Goal: Communication & Community: Answer question/provide support

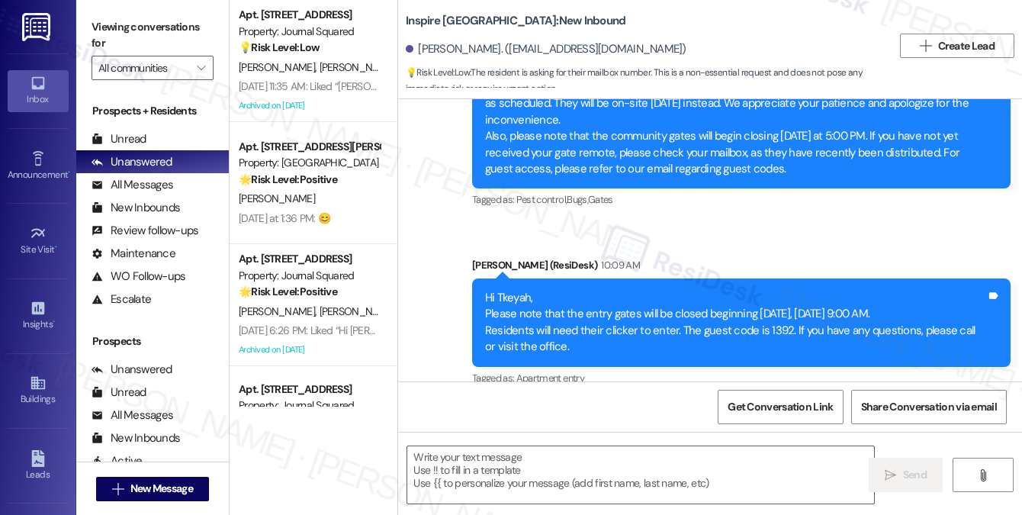
type textarea "Fetching suggested responses. Please feel free to read through the conversation…"
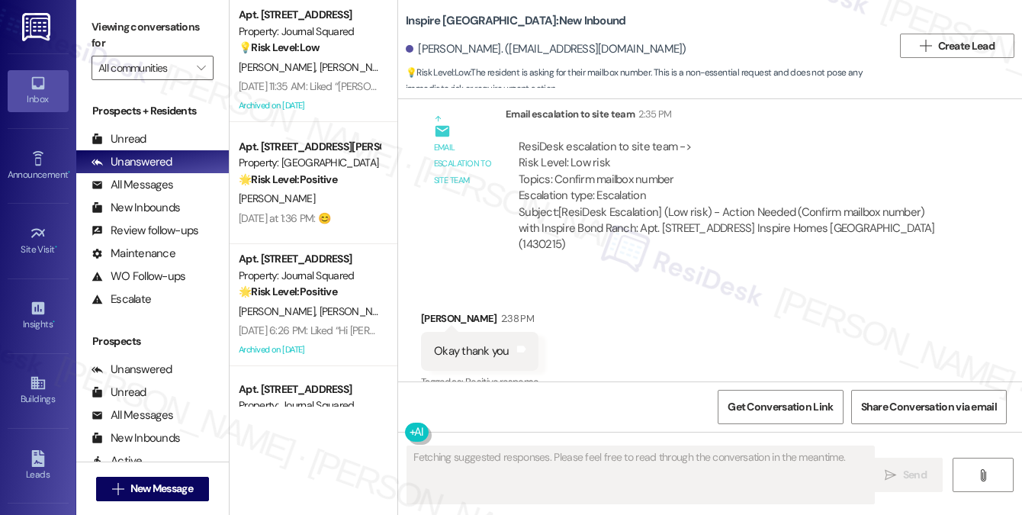
scroll to position [886, 0]
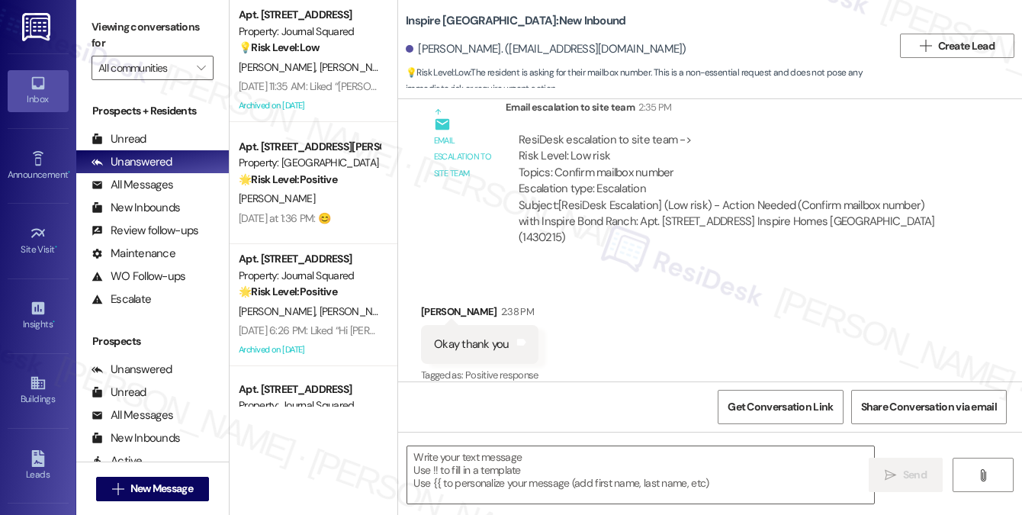
click at [539, 444] on div " Send " at bounding box center [710, 489] width 624 height 114
click at [529, 460] on textarea at bounding box center [640, 474] width 467 height 57
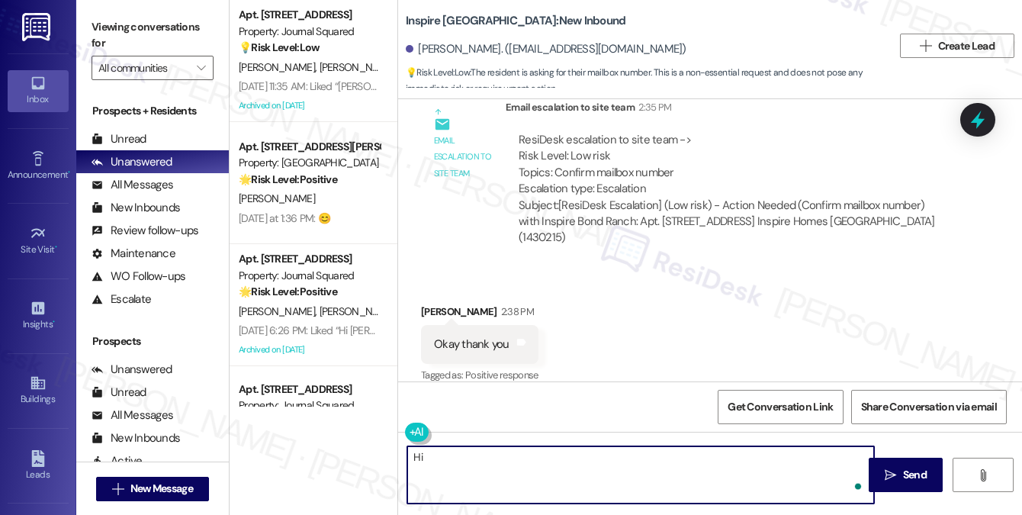
paste textarea "203"
click at [440, 303] on div "Tkeyah Bradley 2:38 PM" at bounding box center [479, 313] width 117 height 21
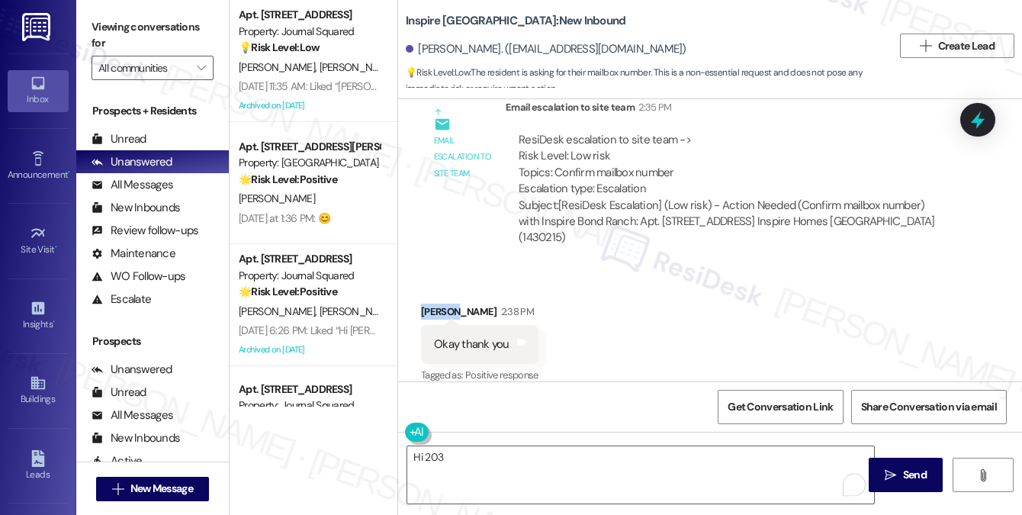
click at [440, 303] on div "Tkeyah Bradley 2:38 PM" at bounding box center [479, 313] width 117 height 21
copy div "Tkeyah"
click at [424, 458] on textarea "Hi 203" at bounding box center [640, 474] width 467 height 57
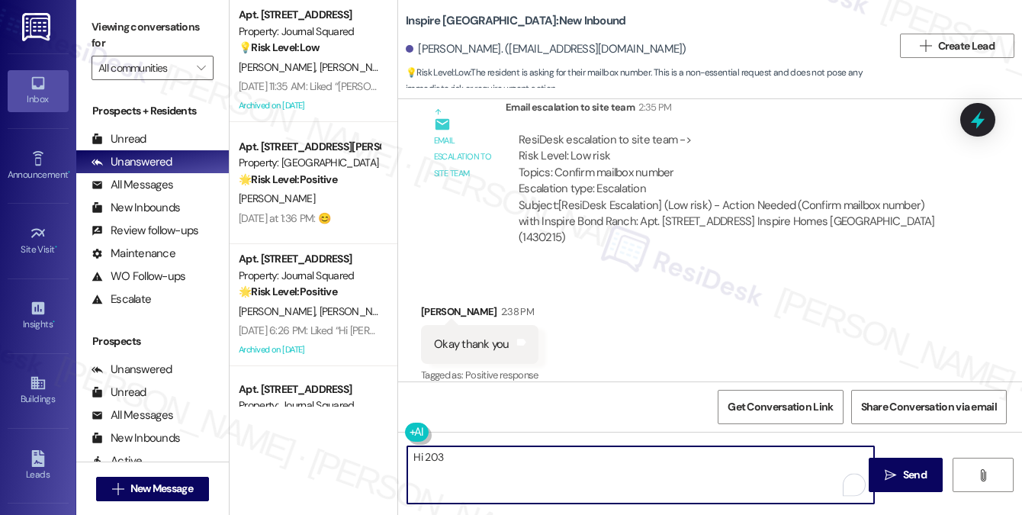
paste textarea "Tkeyah"
click at [571, 456] on textarea "Hi Tkeyah, I'm happy to confirm 203" at bounding box center [640, 474] width 467 height 57
click at [550, 456] on textarea "Hi Tkeyah, I'm happy to confirm 203" at bounding box center [640, 474] width 467 height 57
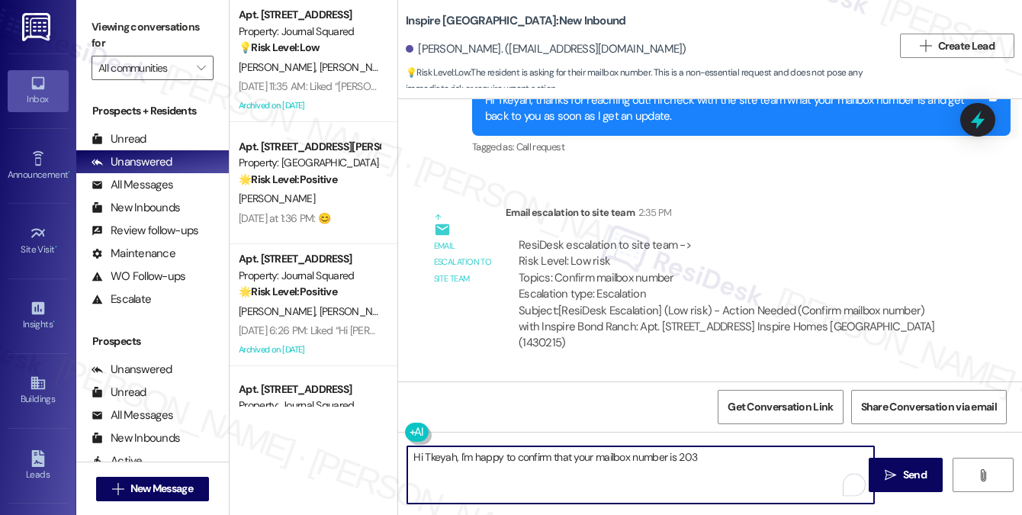
scroll to position [657, 0]
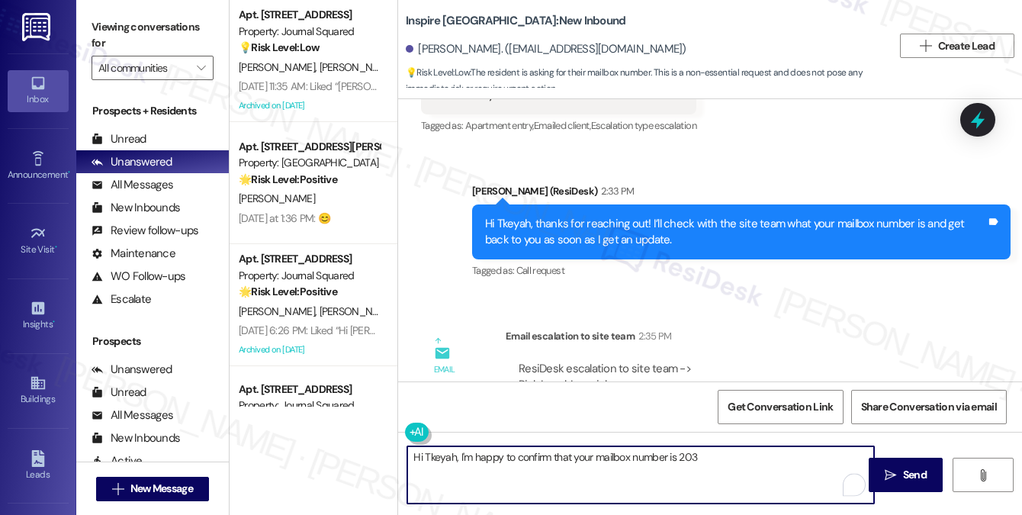
click at [654, 239] on div "Hi Tkeyah, thanks for reaching out! I’ll check with the site team what your mai…" at bounding box center [735, 232] width 501 height 33
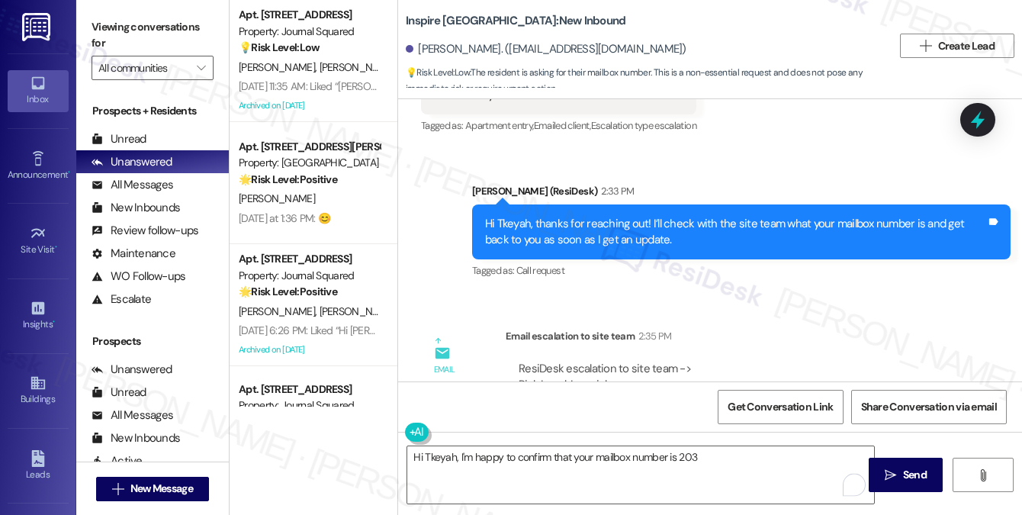
click at [654, 239] on div "Hi Tkeyah, thanks for reaching out! I’ll check with the site team what your mai…" at bounding box center [735, 232] width 501 height 33
click at [527, 461] on textarea "Hi Tkeyah, I'm happy to confirm that your mailbox number is 203" at bounding box center [640, 474] width 467 height 57
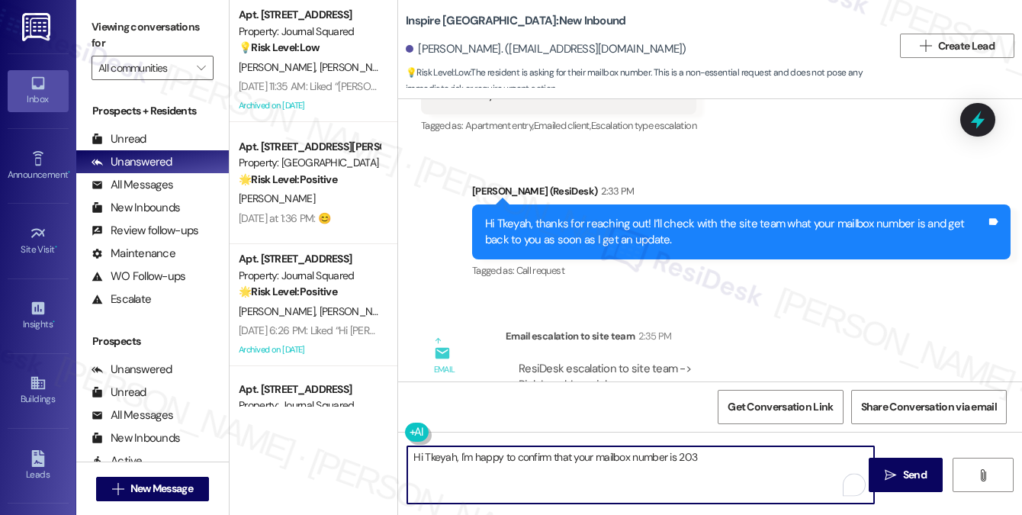
click at [528, 460] on textarea "Hi Tkeyah, I'm happy to confirm that your mailbox number is 203" at bounding box center [640, 474] width 467 height 57
click at [725, 463] on textarea "Hi Tkeyah, I'm happy to confirm that your mailbox number is 203" at bounding box center [640, 474] width 467 height 57
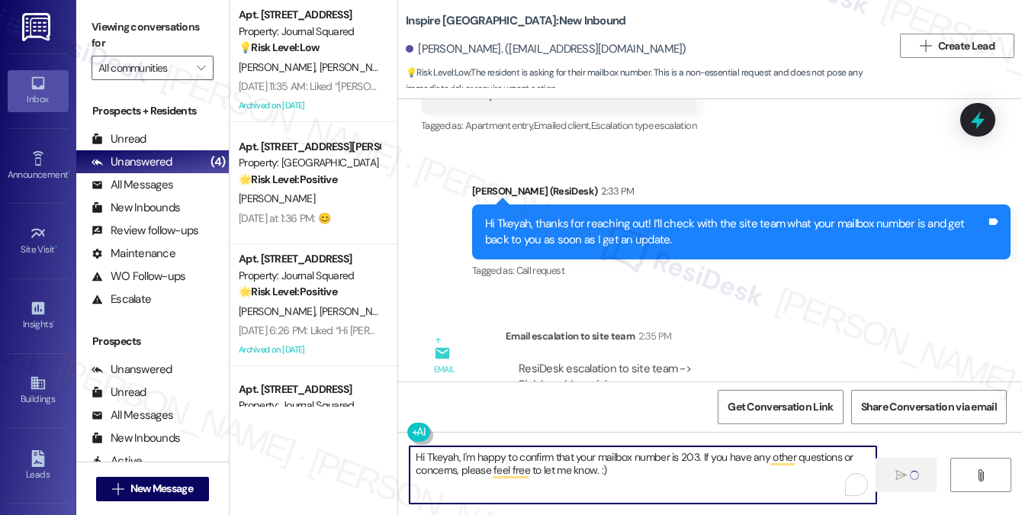
type textarea "Hi Tkeyah, I'm happy to confirm that your mailbox number is 203. If you have an…"
